Goal: Task Accomplishment & Management: Use online tool/utility

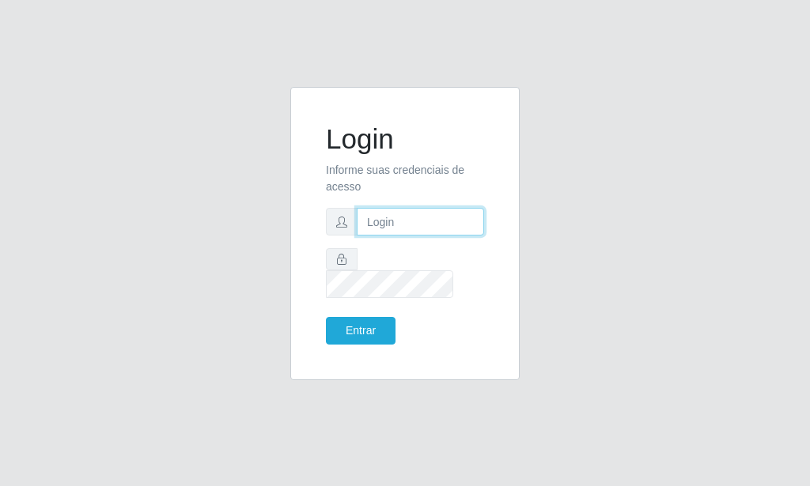
click at [397, 236] on input "text" at bounding box center [420, 222] width 127 height 28
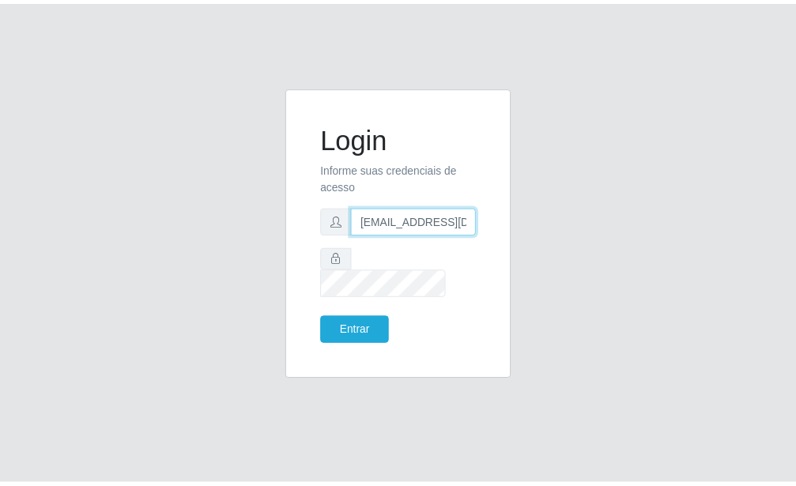
scroll to position [0, 2]
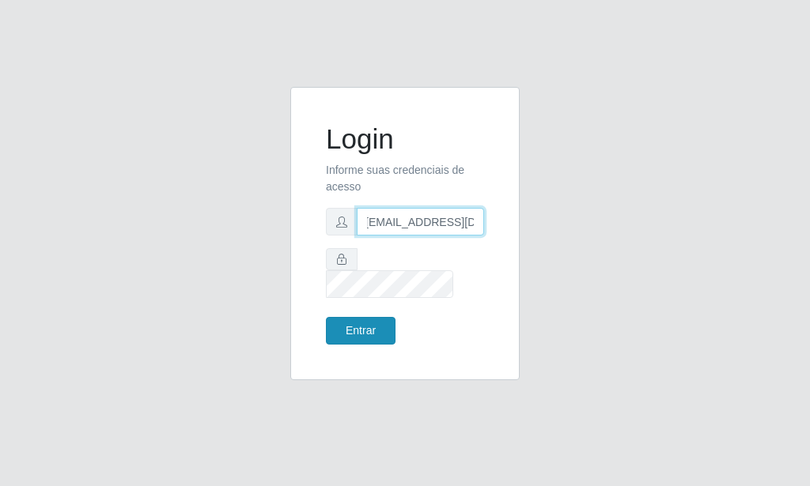
type input "[EMAIL_ADDRESS][DOMAIN_NAME]"
click at [367, 326] on button "Entrar" at bounding box center [361, 331] width 70 height 28
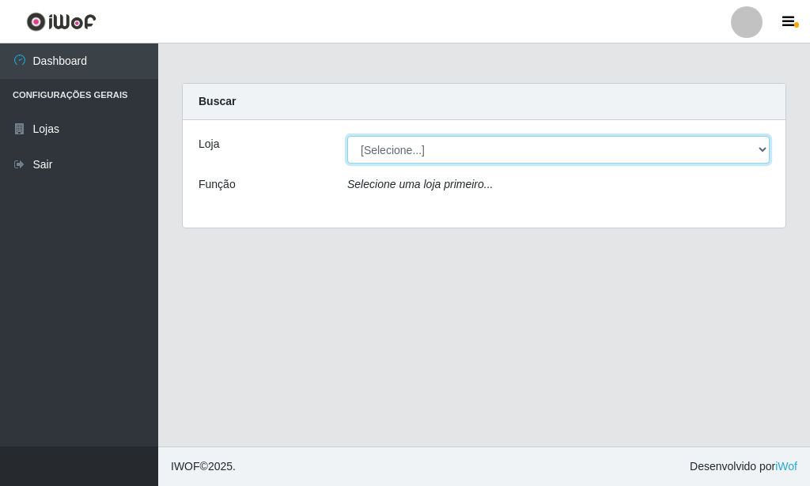
click at [347, 136] on select "[Selecione...] Rede Potiguar 6 - Extremoz" at bounding box center [558, 150] width 422 height 28
select select "80"
click option "Rede Potiguar 6 - Extremoz" at bounding box center [0, 0] width 0 height 0
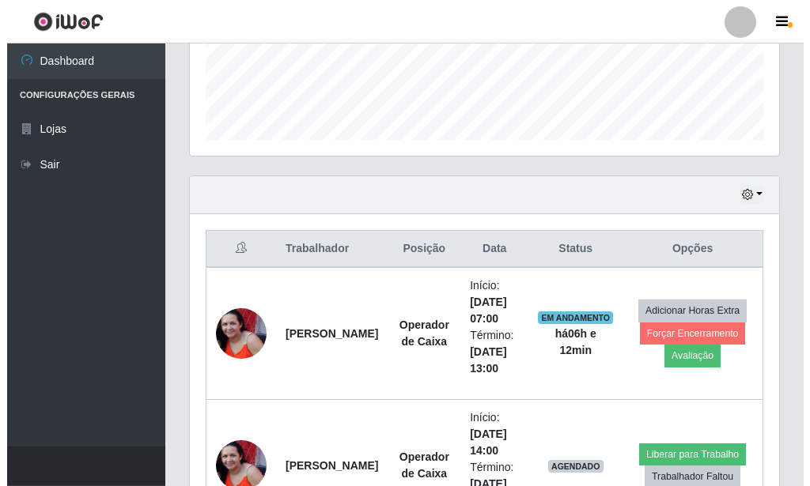
scroll to position [546, 0]
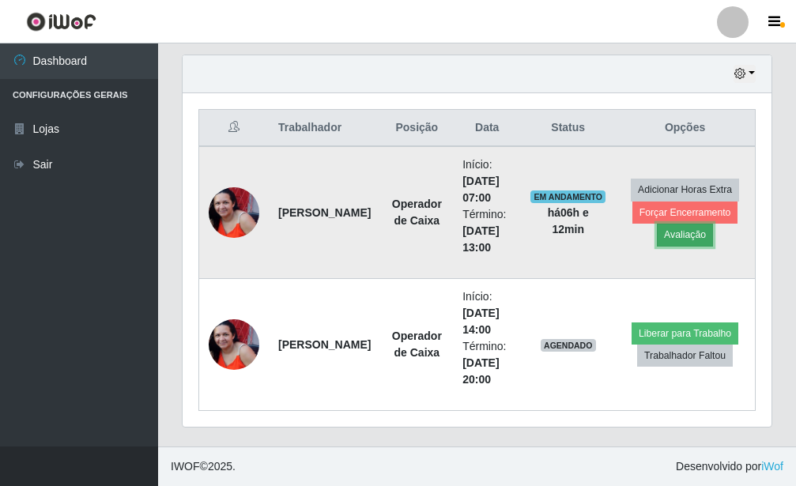
click at [699, 236] on button "Avaliação" at bounding box center [685, 235] width 56 height 22
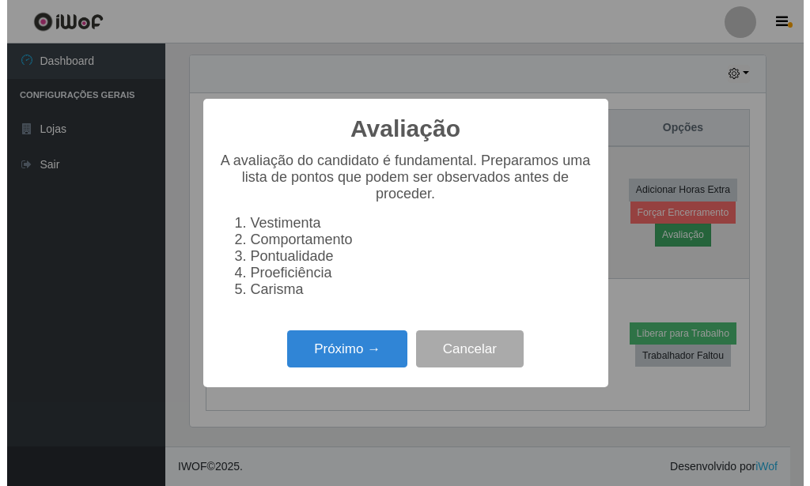
scroll to position [790516, 790255]
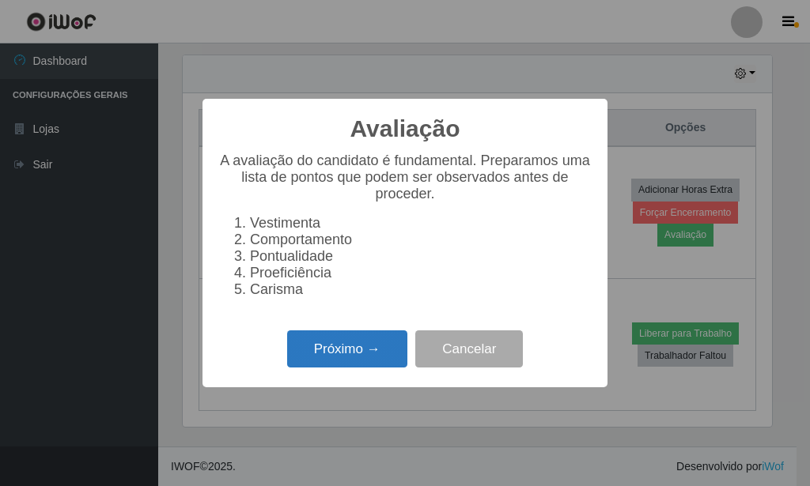
click at [384, 352] on button "Próximo →" at bounding box center [347, 349] width 120 height 37
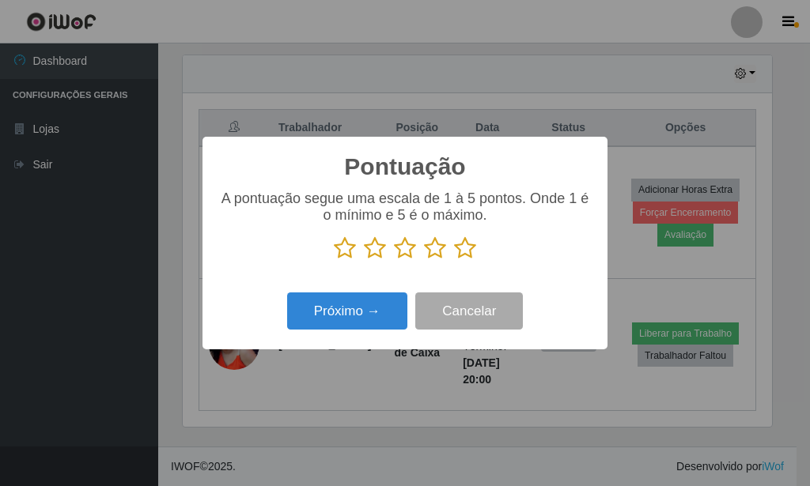
click at [466, 255] on icon at bounding box center [465, 248] width 22 height 24
click at [454, 260] on input "radio" at bounding box center [454, 260] width 0 height 0
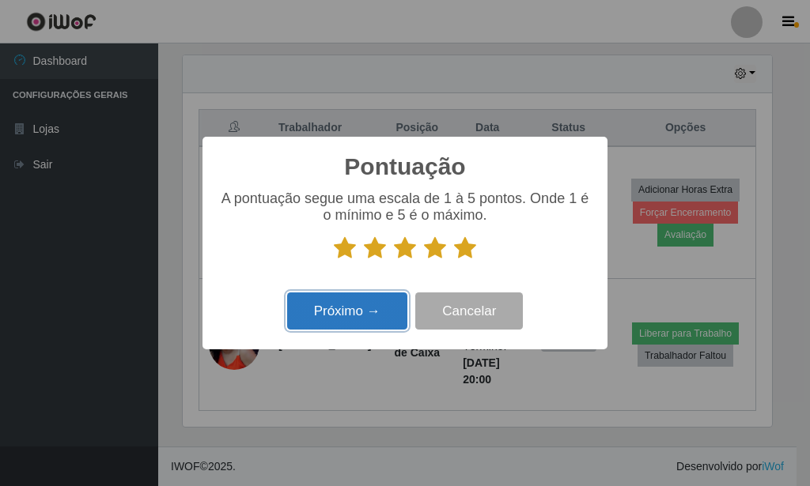
click at [350, 305] on button "Próximo →" at bounding box center [347, 311] width 120 height 37
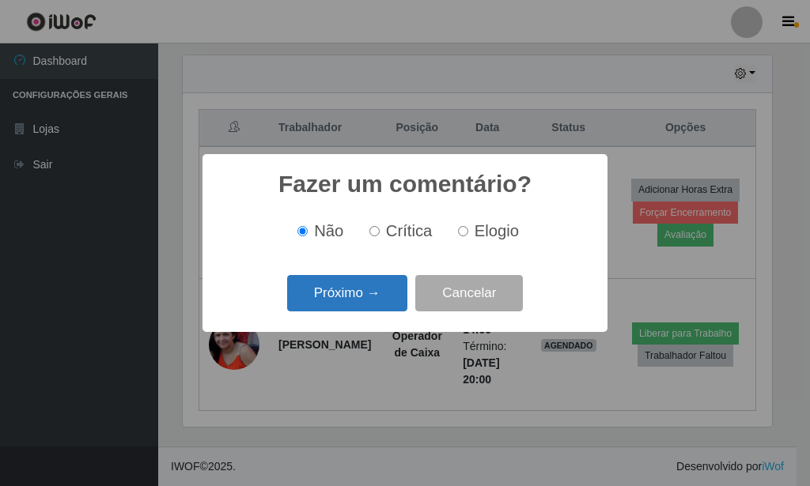
click at [356, 300] on button "Próximo →" at bounding box center [347, 293] width 120 height 37
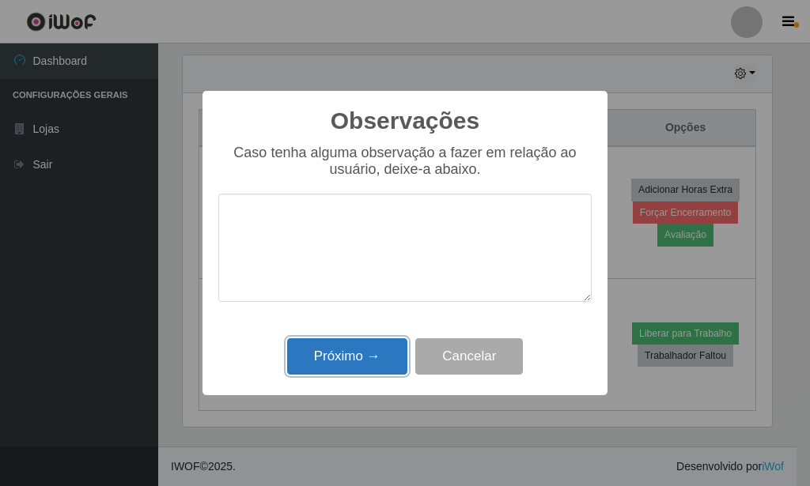
click at [367, 362] on button "Próximo →" at bounding box center [347, 356] width 120 height 37
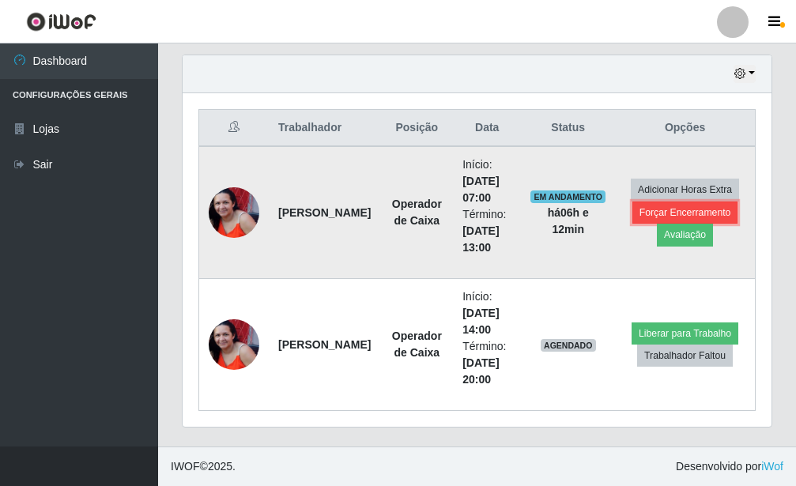
click at [646, 217] on button "Forçar Encerramento" at bounding box center [686, 213] width 106 height 22
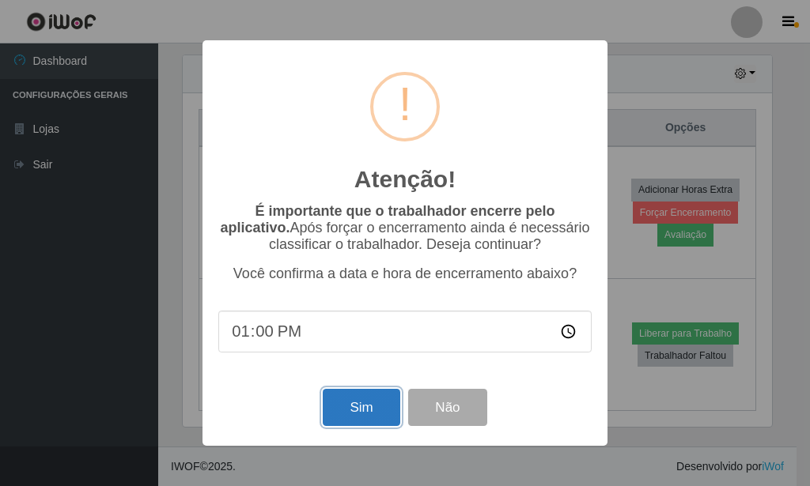
click at [353, 404] on button "Sim" at bounding box center [361, 407] width 77 height 37
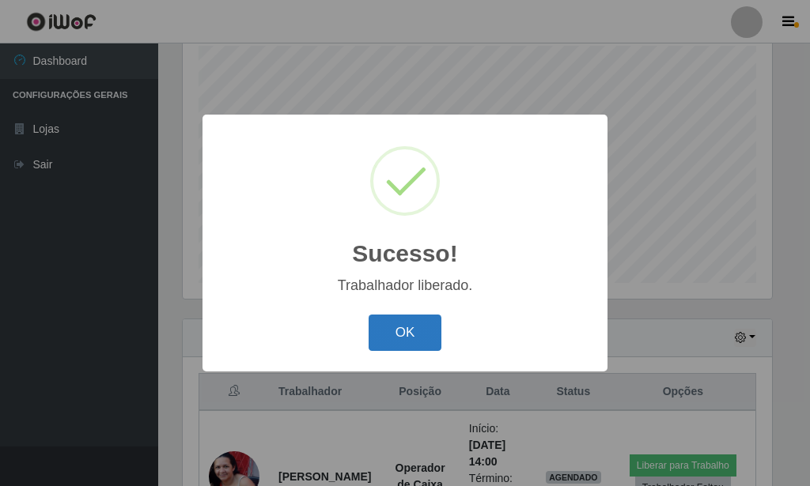
click at [395, 335] on button "OK" at bounding box center [406, 333] width 74 height 37
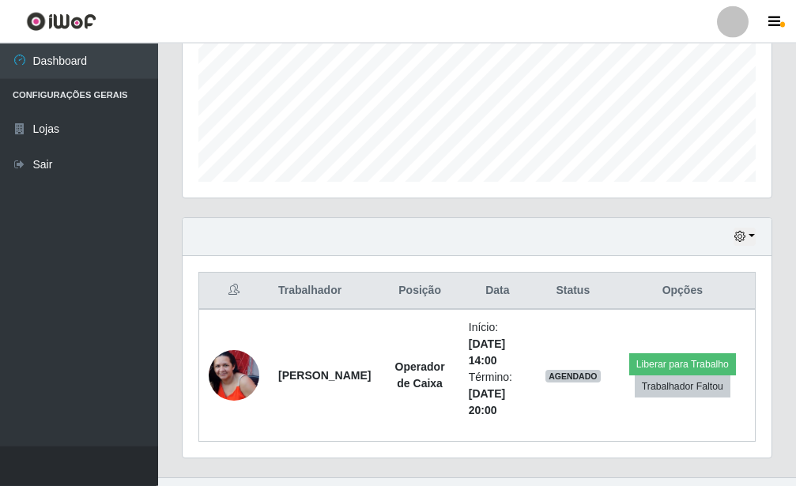
scroll to position [414, 0]
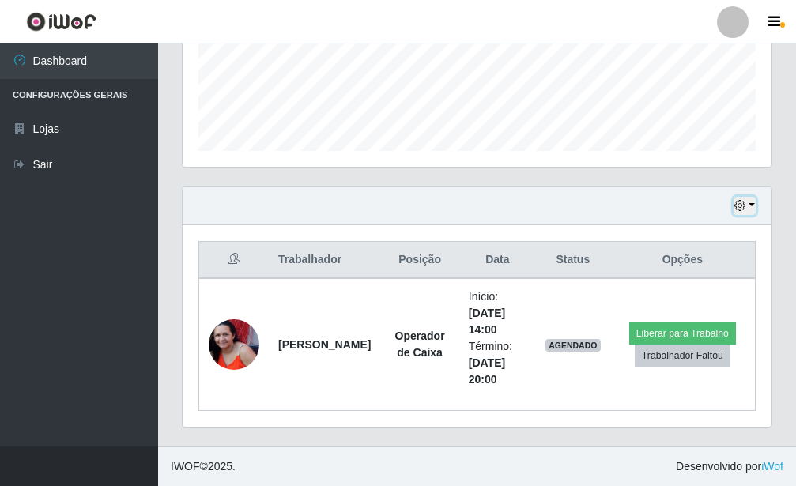
click at [741, 199] on button "button" at bounding box center [745, 206] width 22 height 18
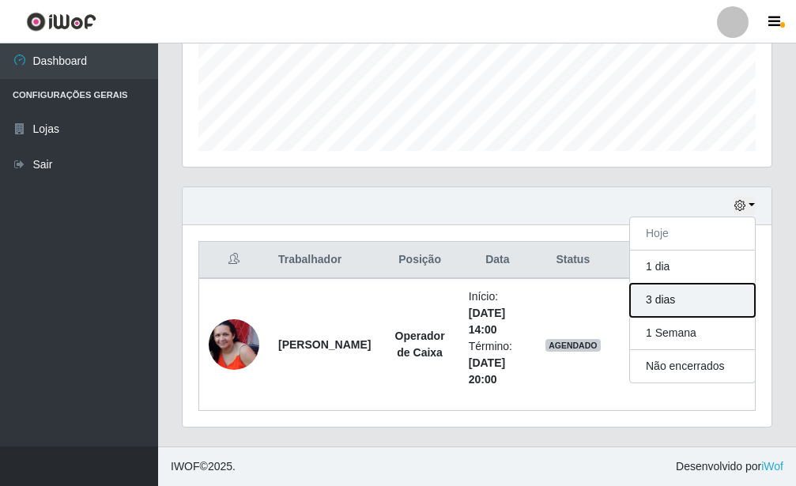
click at [684, 300] on button "3 dias" at bounding box center [692, 300] width 125 height 33
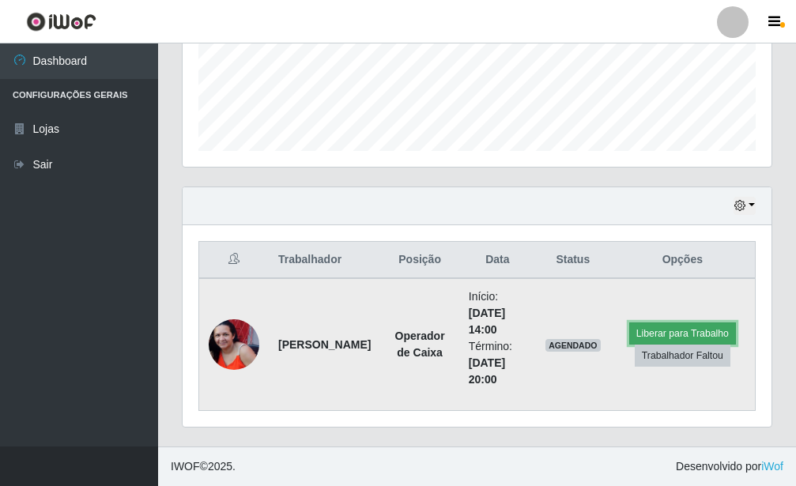
click at [675, 332] on button "Liberar para Trabalho" at bounding box center [683, 334] width 107 height 22
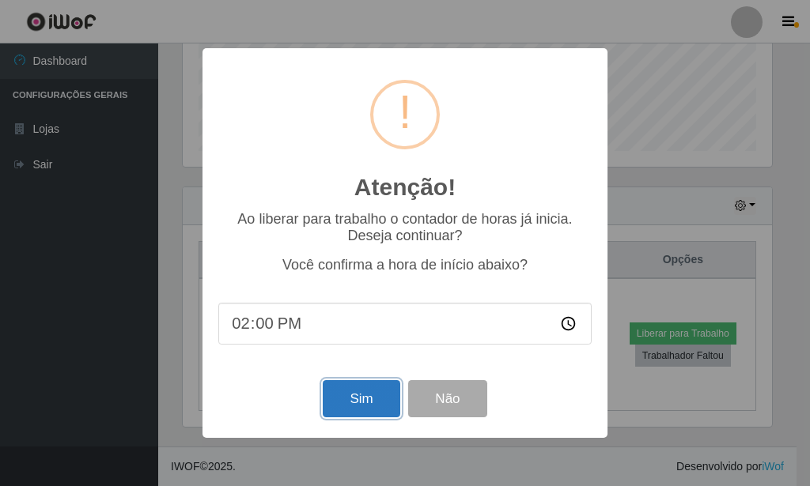
click at [342, 414] on button "Sim" at bounding box center [361, 398] width 77 height 37
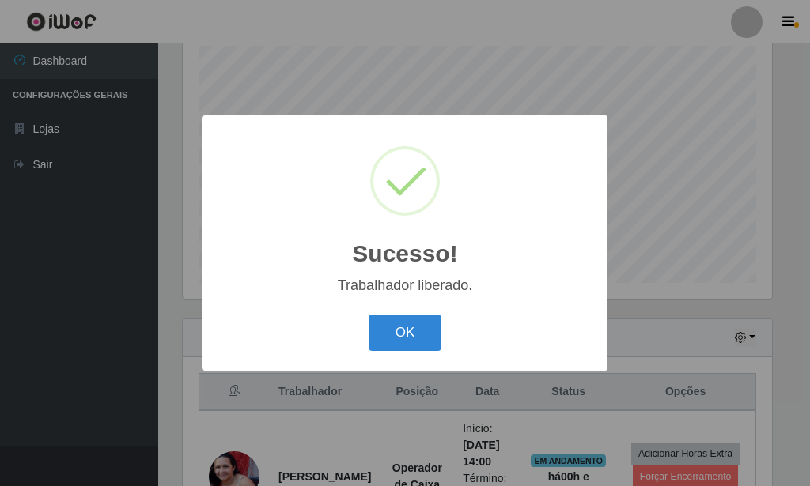
click at [455, 334] on div "OK Cancel" at bounding box center [404, 332] width 373 height 45
click at [393, 340] on button "OK" at bounding box center [406, 333] width 74 height 37
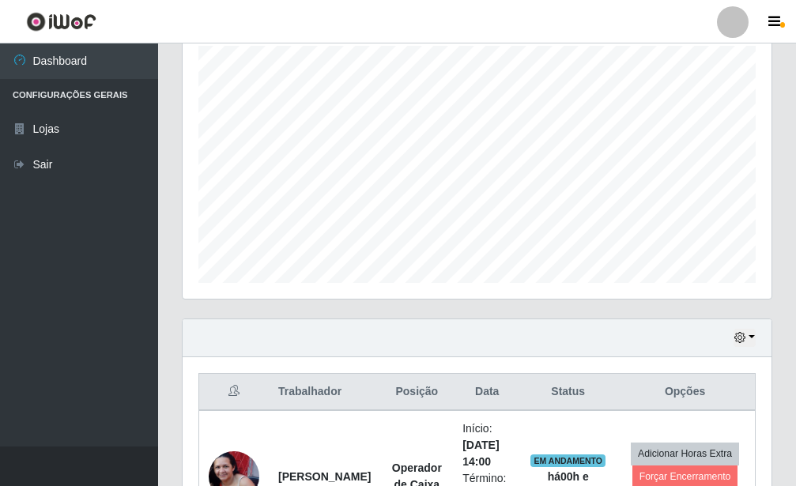
scroll to position [414, 0]
